Goal: Use online tool/utility: Utilize a website feature to perform a specific function

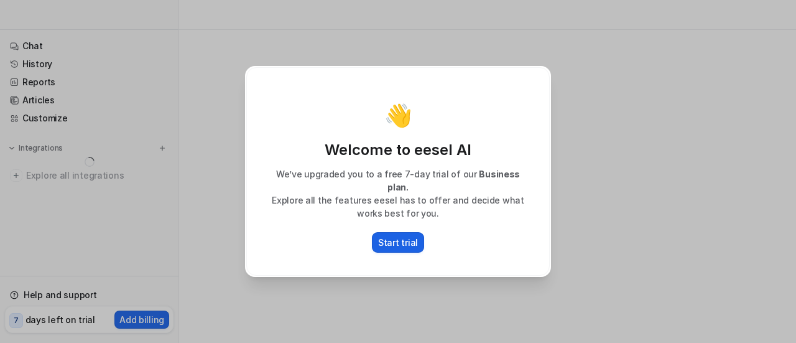
click at [402, 236] on p "Start trial" at bounding box center [398, 242] width 40 height 13
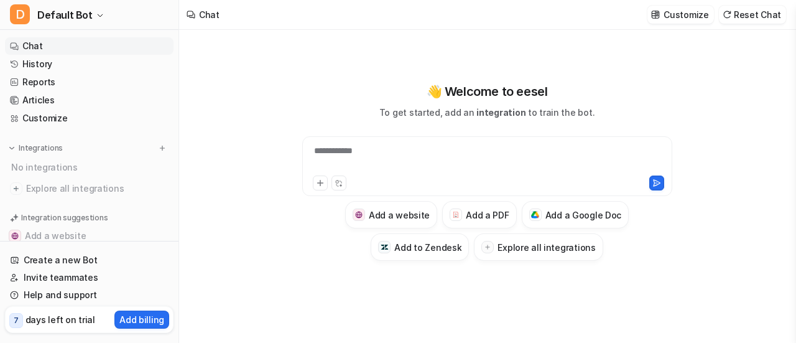
scroll to position [83, 0]
